Goal: Task Accomplishment & Management: Manage account settings

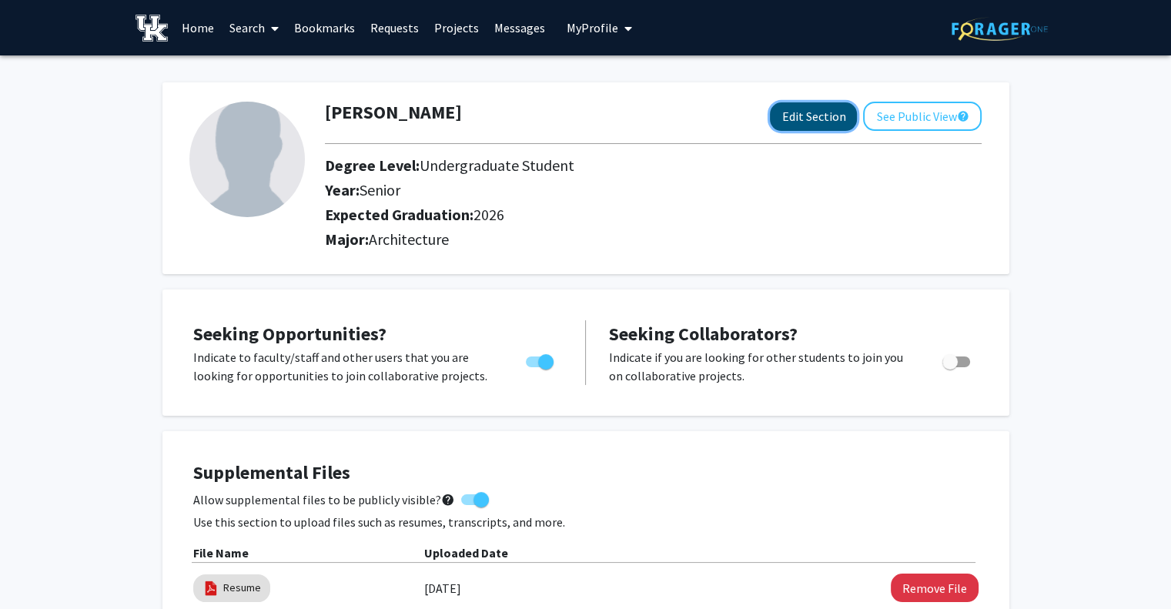
click at [815, 109] on button "Edit Section" at bounding box center [813, 116] width 87 height 28
select select "senior"
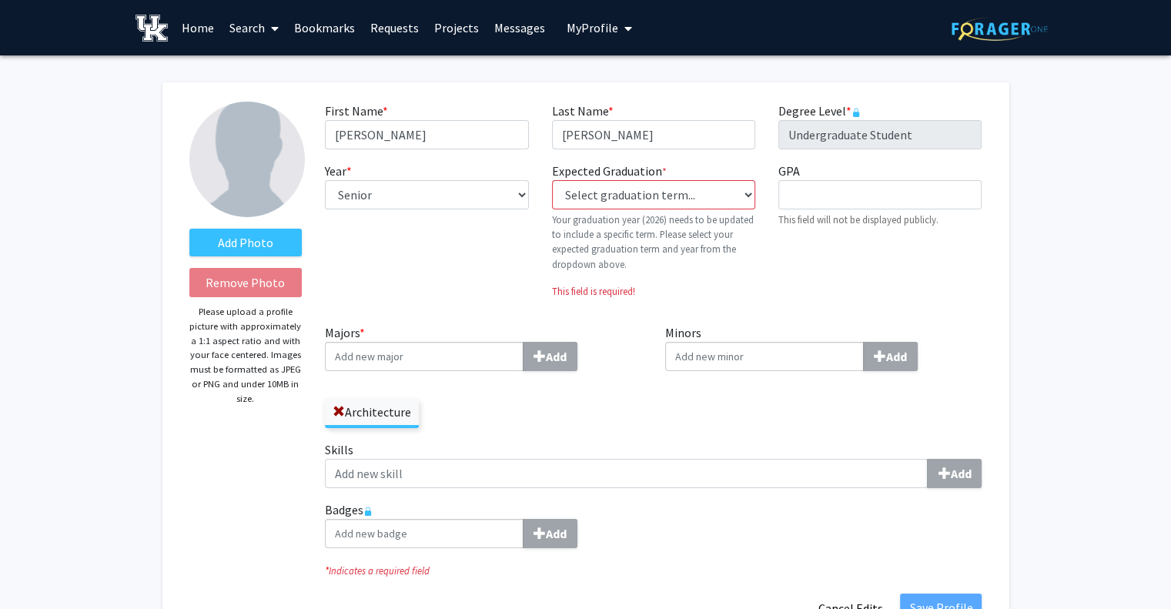
click at [266, 256] on div "Add Photo Remove Photo Please upload a profile picture with approximately a 1:1…" at bounding box center [246, 362] width 136 height 521
click at [264, 253] on label "Add Photo" at bounding box center [245, 243] width 113 height 28
click at [0, 0] on input "Add Photo" at bounding box center [0, 0] width 0 height 0
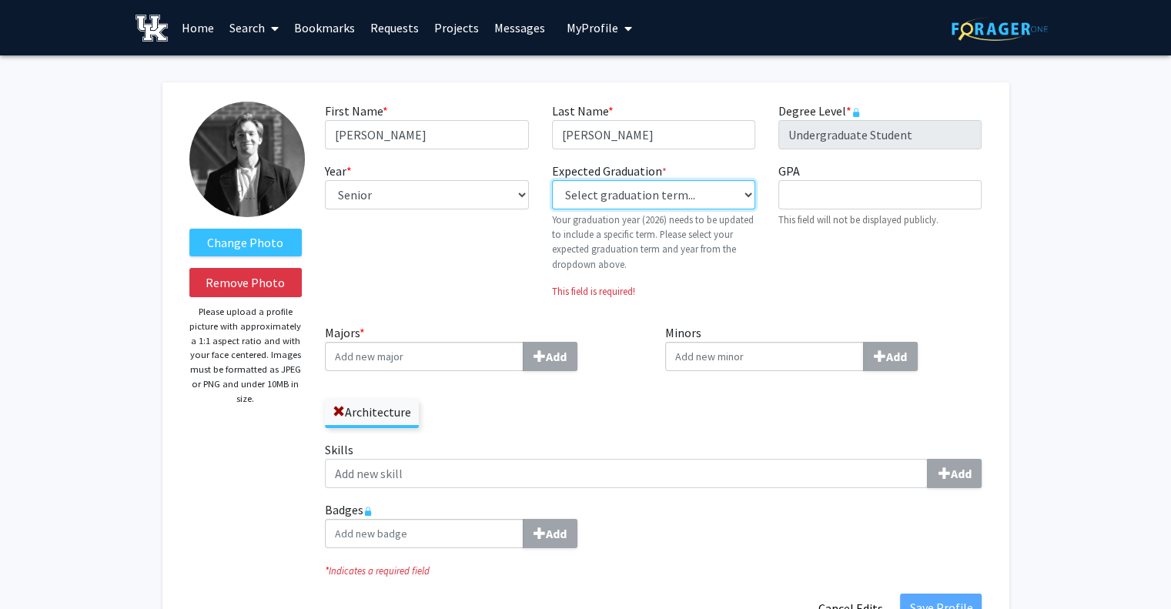
click at [653, 189] on select "Select graduation term... Previous: 2026 (Please select a specific term) Spring…" at bounding box center [653, 194] width 203 height 29
select select "34: spring_2026"
click at [552, 180] on select "Select graduation term... Previous: 2026 (Please select a specific term) Spring…" at bounding box center [653, 194] width 203 height 29
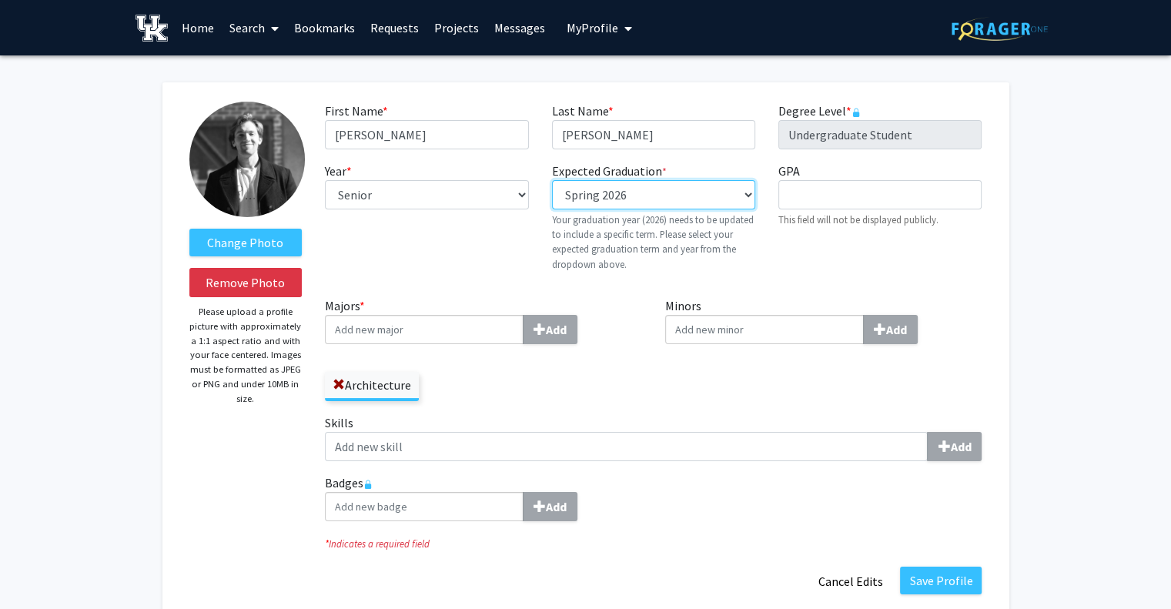
scroll to position [77, 0]
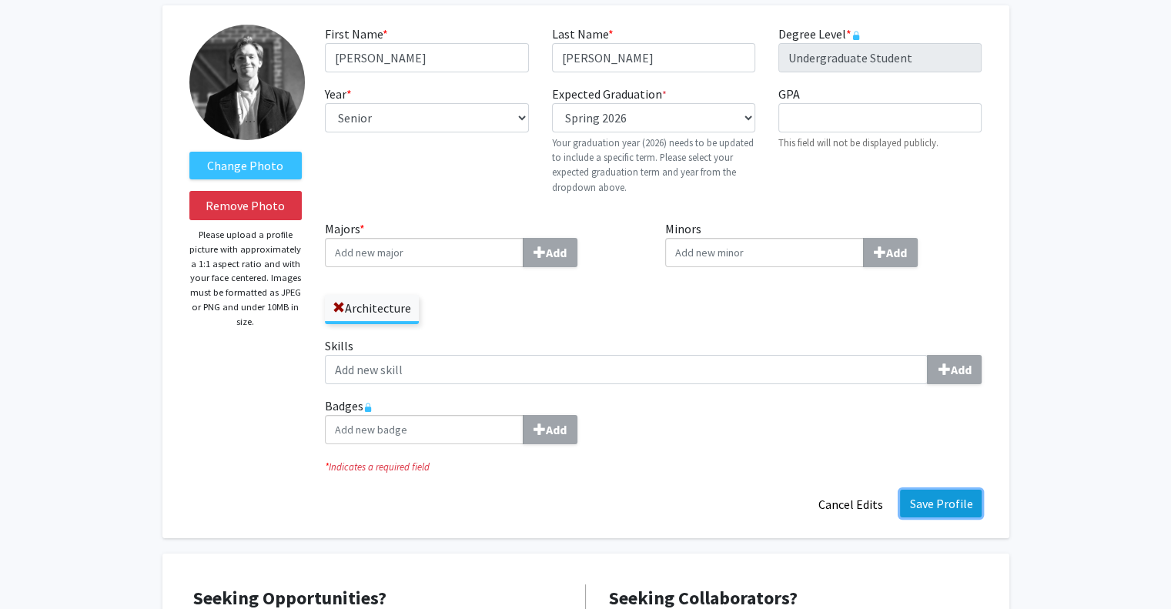
click at [954, 500] on button "Save Profile" at bounding box center [941, 504] width 82 height 28
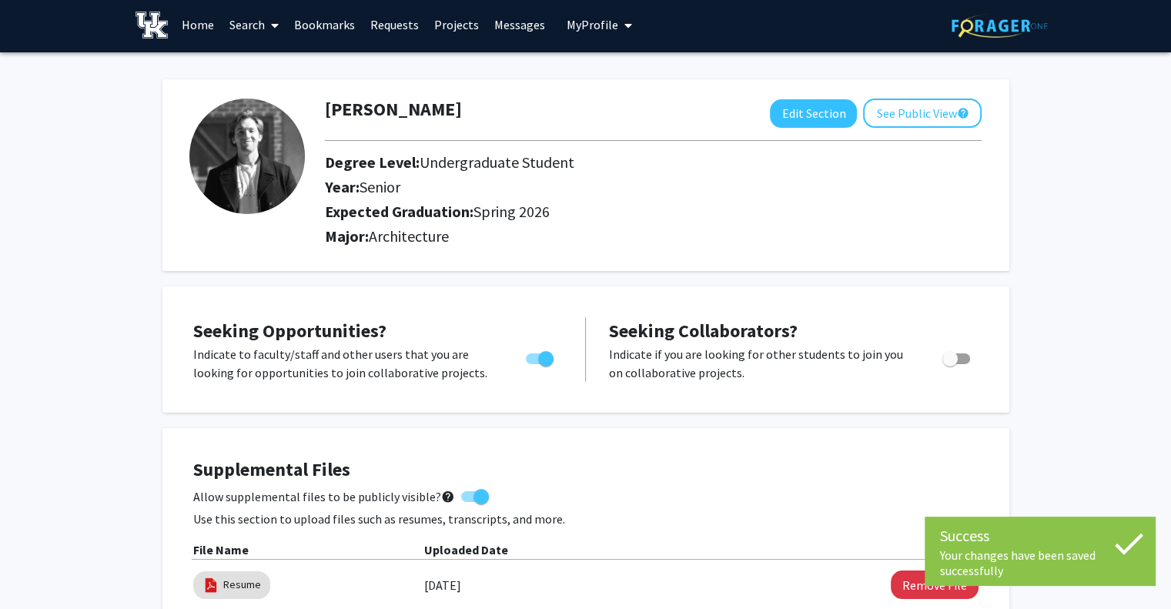
scroll to position [0, 0]
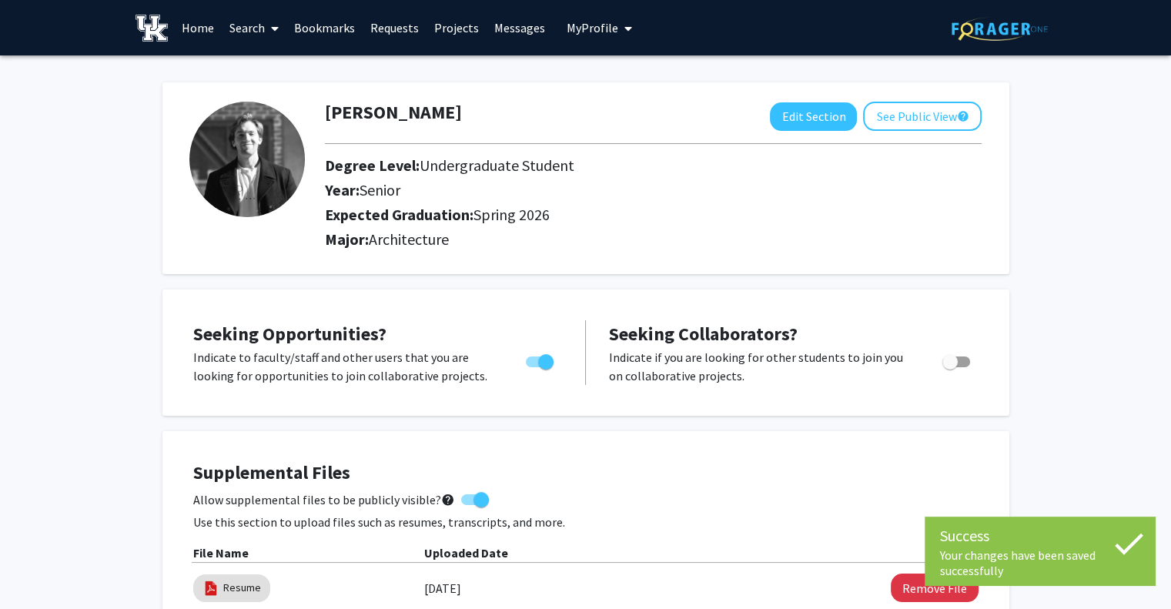
click at [226, 153] on img at bounding box center [246, 159] width 115 height 115
